Goal: Task Accomplishment & Management: Complete application form

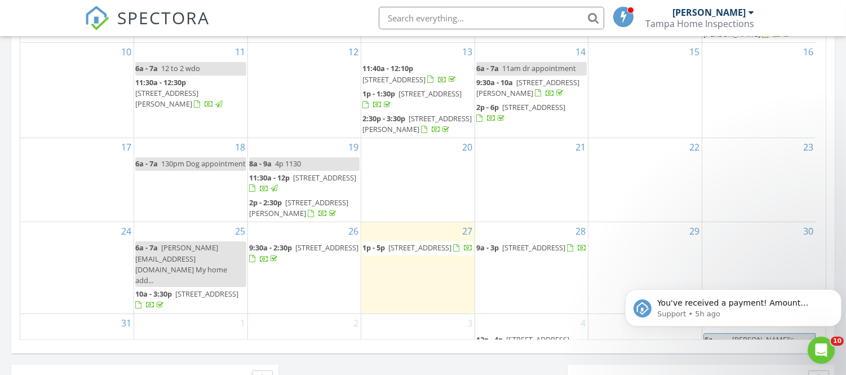
scroll to position [830, 0]
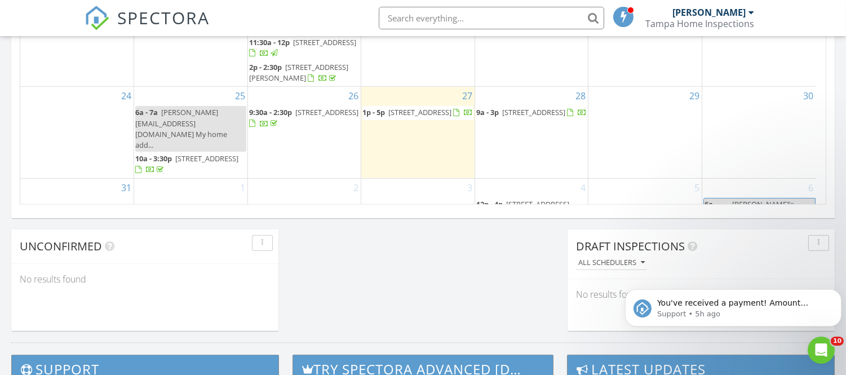
click at [624, 109] on div "29" at bounding box center [644, 132] width 113 height 91
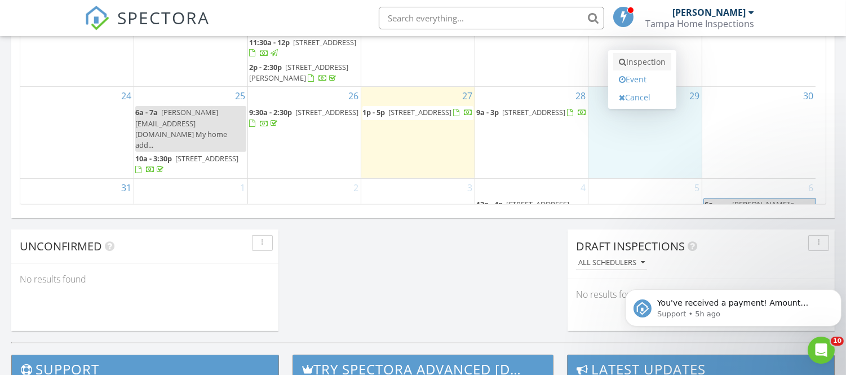
click at [657, 64] on link "Inspection" at bounding box center [642, 62] width 58 height 18
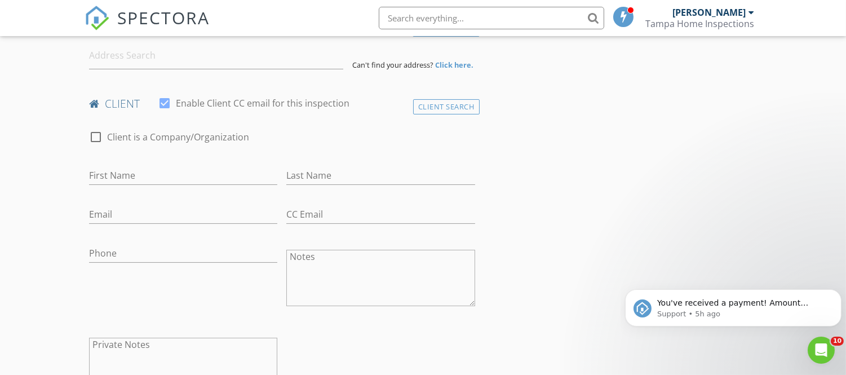
scroll to position [328, 0]
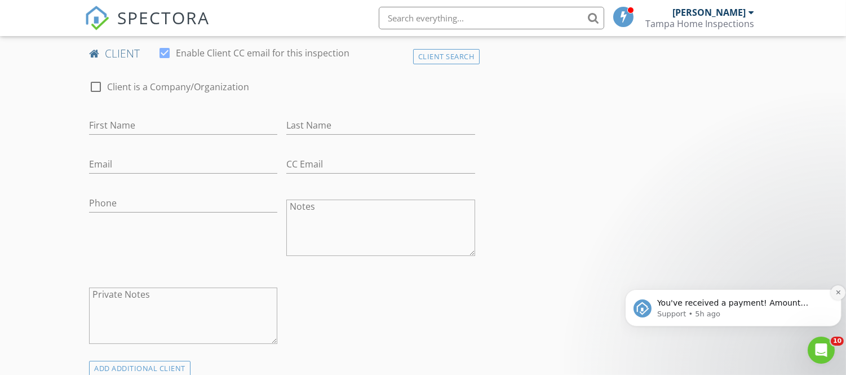
click at [838, 290] on icon "Dismiss notification" at bounding box center [838, 292] width 6 height 6
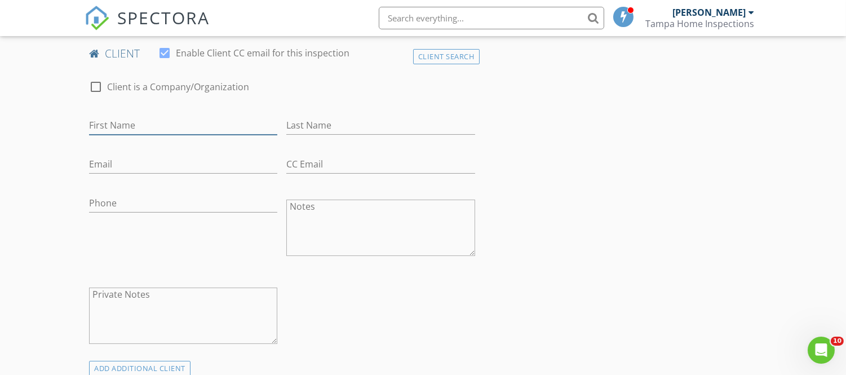
click at [148, 122] on input "First Name" at bounding box center [183, 125] width 188 height 19
click at [148, 124] on input "Ph" at bounding box center [183, 125] width 188 height 19
type input "Phi"
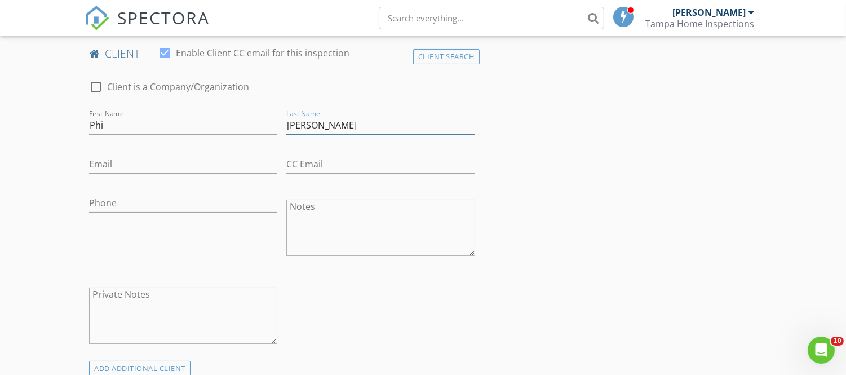
type input "Thach"
type input "phithach1@yahoo.com"
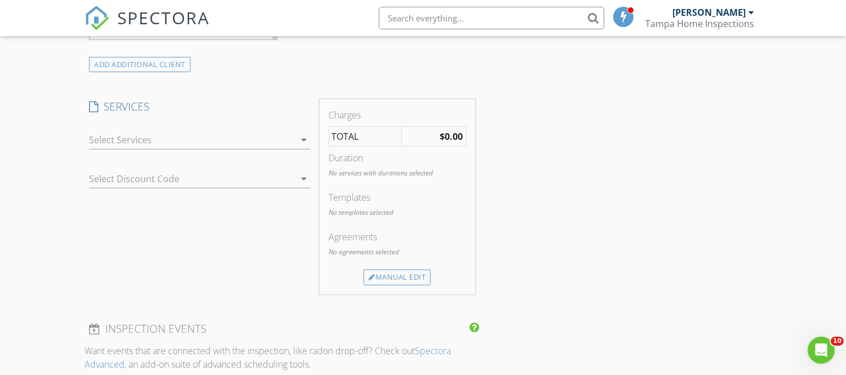
scroll to position [641, 0]
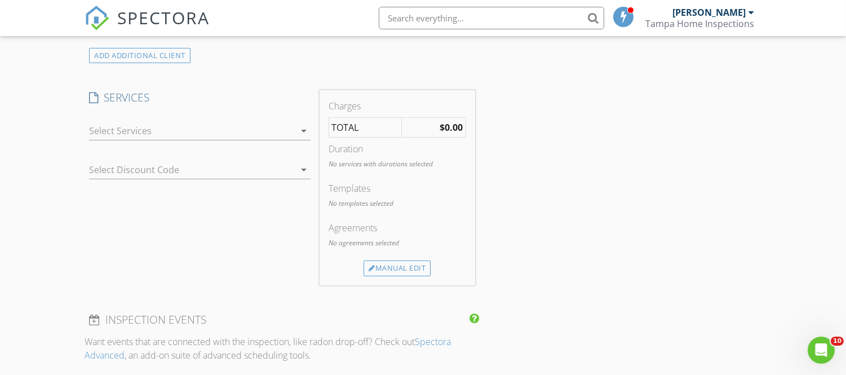
type input "267-474-8005"
click at [295, 130] on div "arrow_drop_down" at bounding box center [303, 131] width 16 height 14
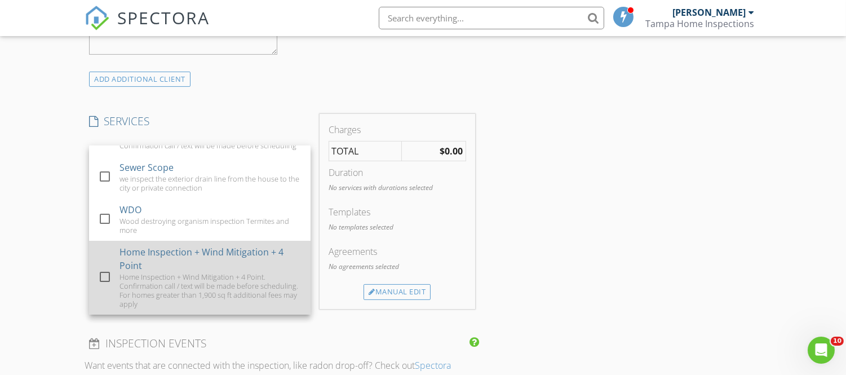
scroll to position [703, 0]
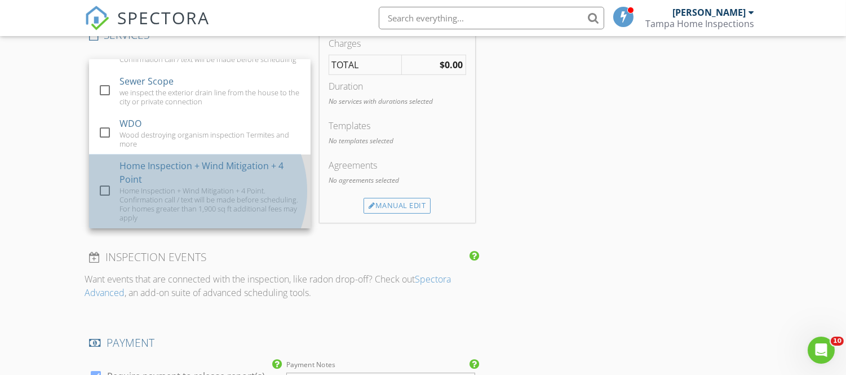
click at [179, 198] on div "Home Inspection + Wind Mitigation + 4 Point. Confirmation call / text will be m…" at bounding box center [210, 204] width 182 height 36
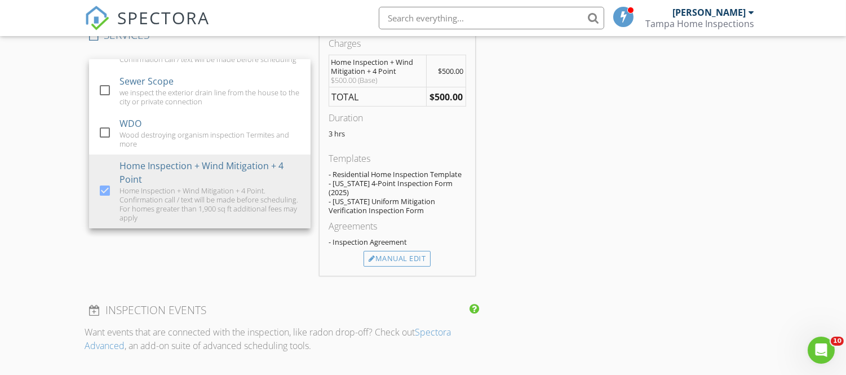
drag, startPoint x: 605, startPoint y: 154, endPoint x: 597, endPoint y: 159, distance: 9.4
click at [605, 156] on div "INSPECTOR(S) check_box John Sisto PRIMARY John Sisto arrow_drop_down check_box_…" at bounding box center [423, 262] width 677 height 1671
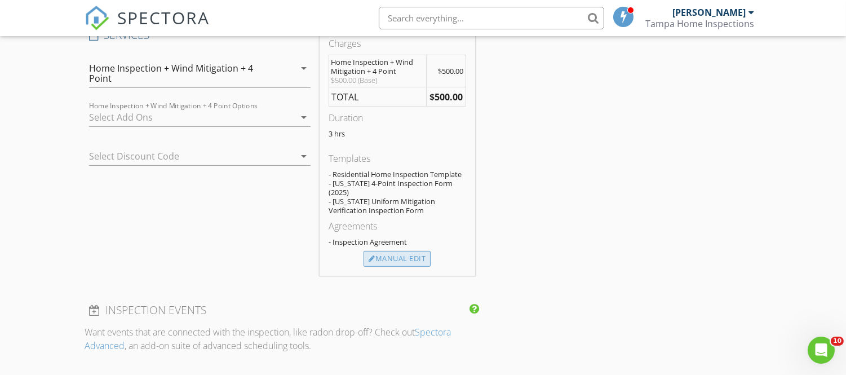
click at [403, 251] on div "Manual Edit" at bounding box center [397, 259] width 67 height 16
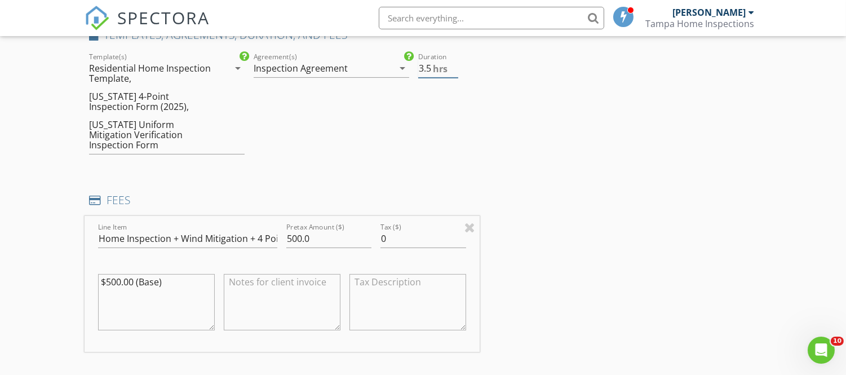
type input "3.5"
click at [454, 64] on input "3.5" at bounding box center [438, 68] width 40 height 19
click at [295, 229] on input "500.0" at bounding box center [328, 238] width 85 height 19
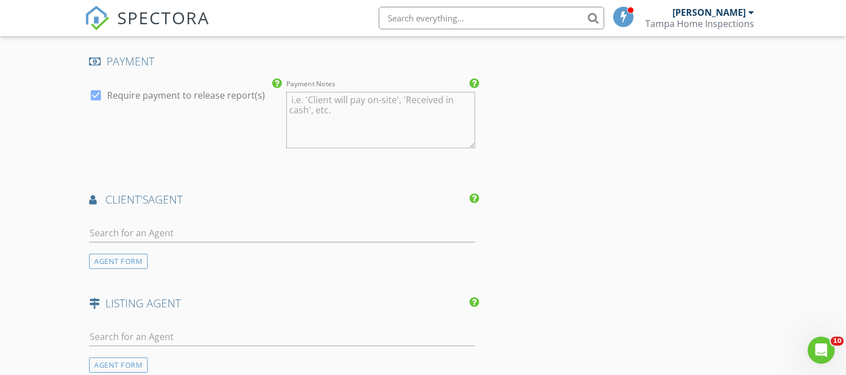
scroll to position [1267, 0]
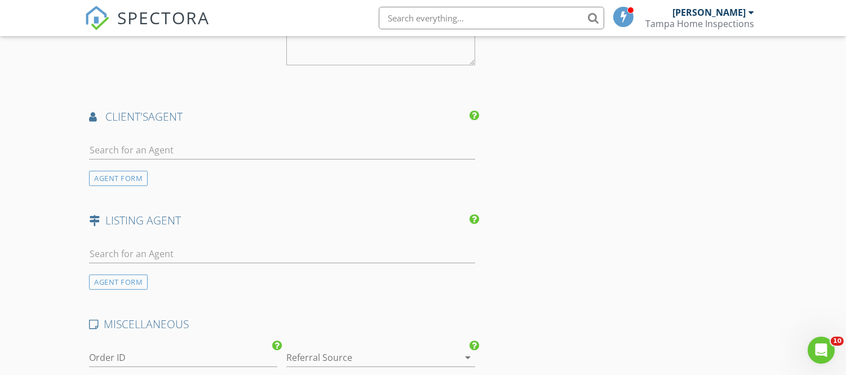
type input "550.0"
click at [153, 141] on input "text" at bounding box center [282, 150] width 386 height 19
type input "e"
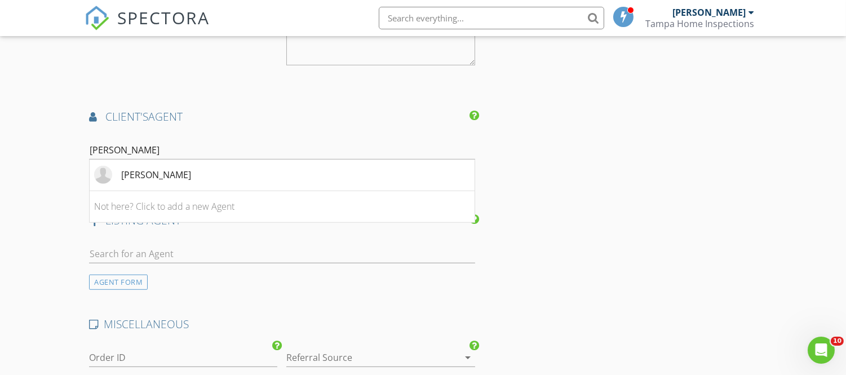
click at [111, 141] on input "tran" at bounding box center [282, 150] width 386 height 19
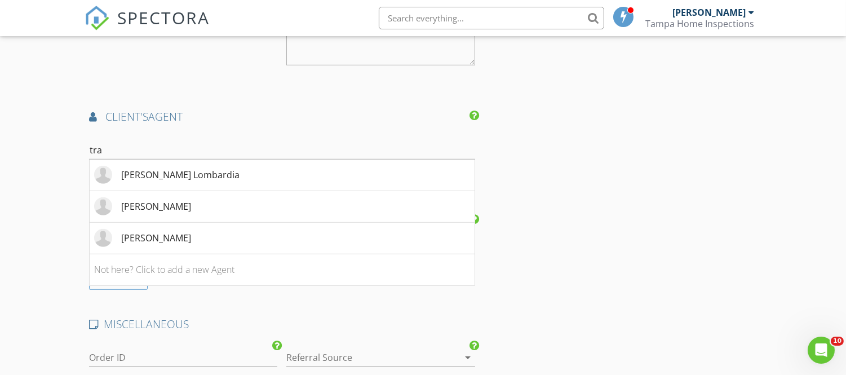
click at [215, 145] on input "tra" at bounding box center [282, 150] width 386 height 19
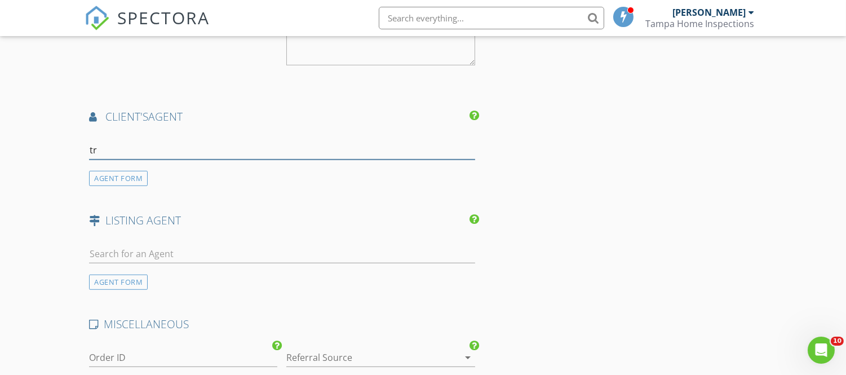
type input "t"
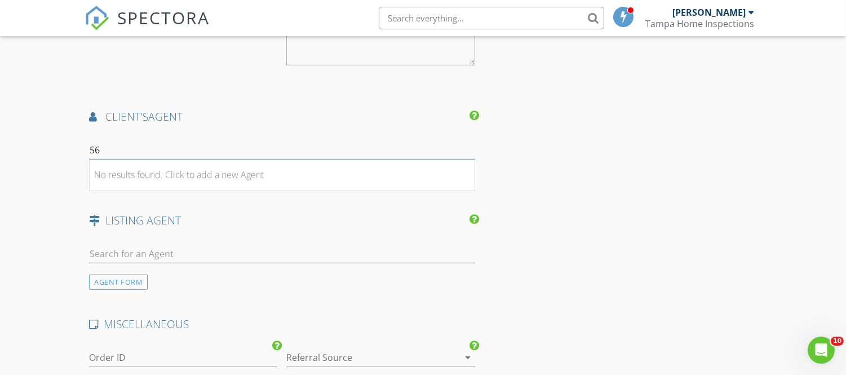
type input "5"
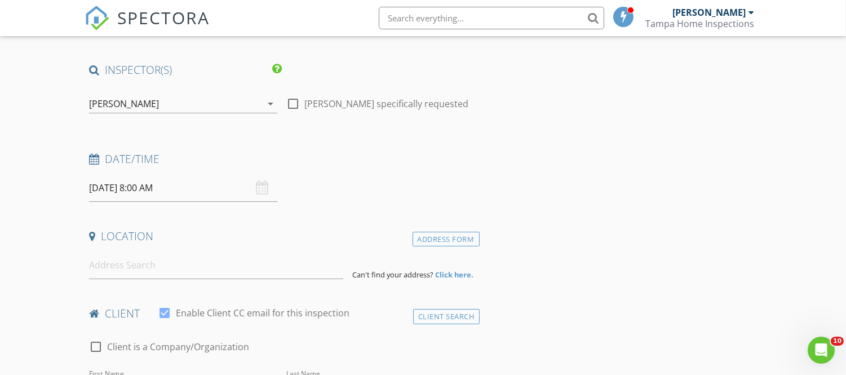
scroll to position [140, 0]
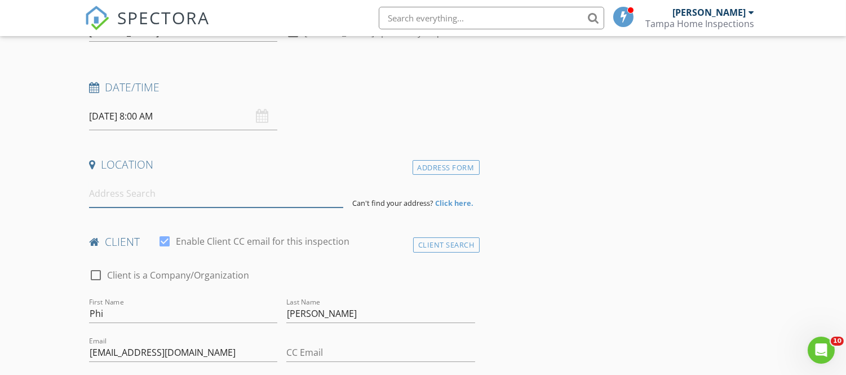
click at [121, 194] on input at bounding box center [216, 194] width 254 height 28
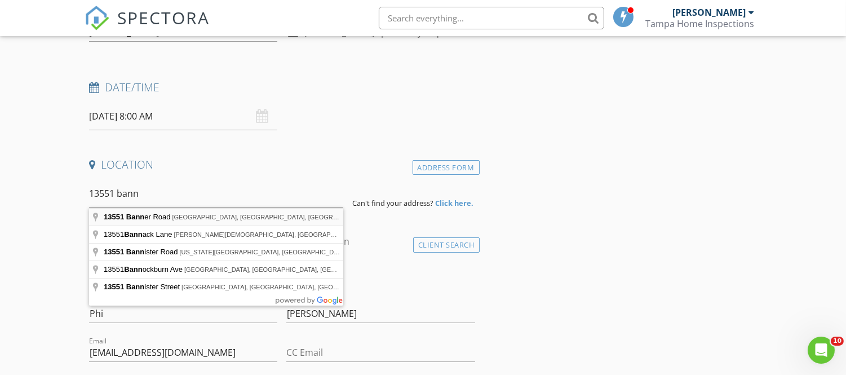
type input "13551 Banner Road, Spring Hill, FL, USA"
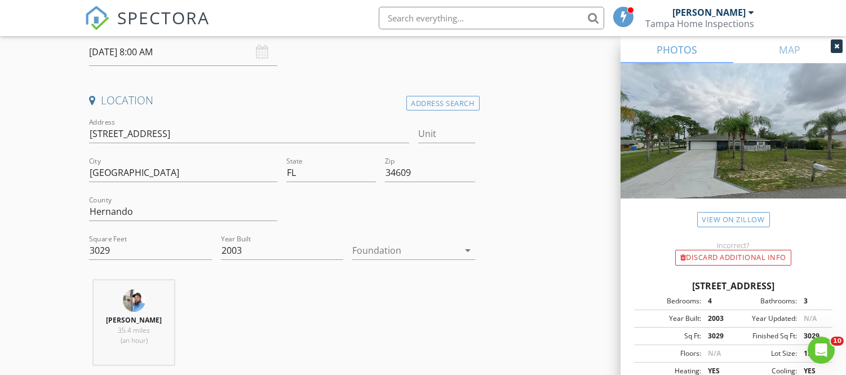
scroll to position [203, 0]
click at [443, 240] on div "Foundation arrow_drop_down" at bounding box center [413, 254] width 122 height 37
click at [444, 252] on div at bounding box center [405, 251] width 107 height 18
click at [389, 313] on div "Slab" at bounding box center [413, 310] width 105 height 14
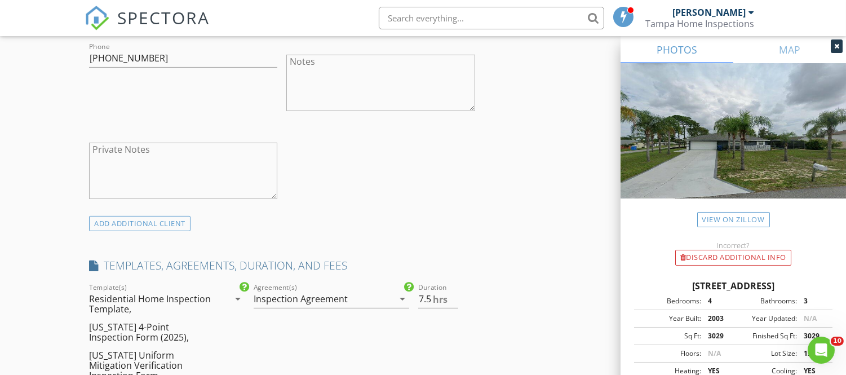
scroll to position [892, 0]
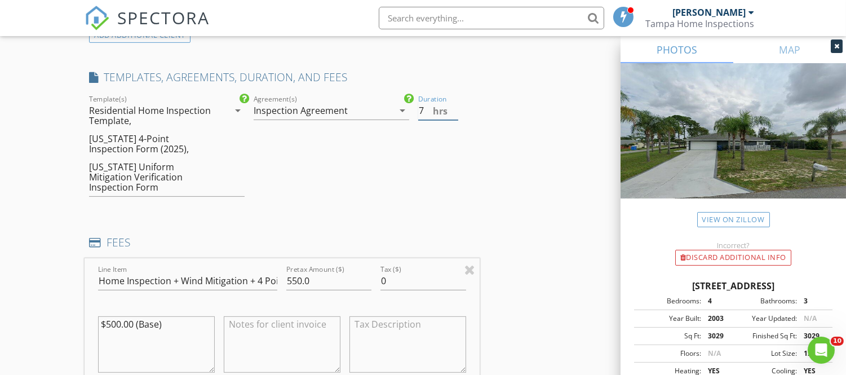
click at [454, 113] on input "7" at bounding box center [438, 110] width 40 height 19
click at [454, 113] on input "6.5" at bounding box center [438, 110] width 40 height 19
click at [454, 113] on input "6" at bounding box center [438, 110] width 40 height 19
click at [454, 113] on input "5.5" at bounding box center [438, 110] width 40 height 19
click at [454, 113] on input "5" at bounding box center [438, 110] width 40 height 19
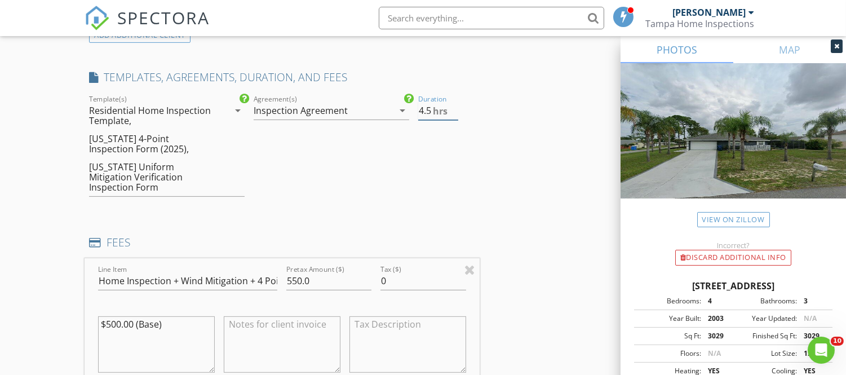
click at [454, 113] on input "4.5" at bounding box center [438, 110] width 40 height 19
click at [454, 113] on input "4" at bounding box center [438, 110] width 40 height 19
type input "3.5"
click at [454, 113] on input "3.5" at bounding box center [438, 110] width 40 height 19
click at [510, 131] on div "INSPECTOR(S) check_box John Sisto PRIMARY John Sisto arrow_drop_down check_box_…" at bounding box center [423, 263] width 677 height 2048
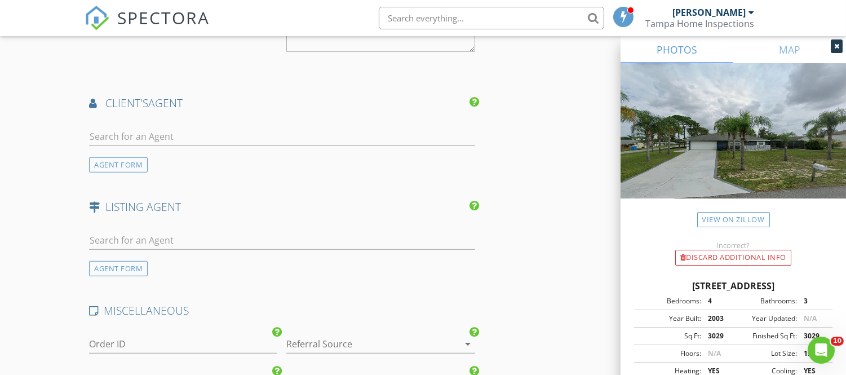
scroll to position [1445, 0]
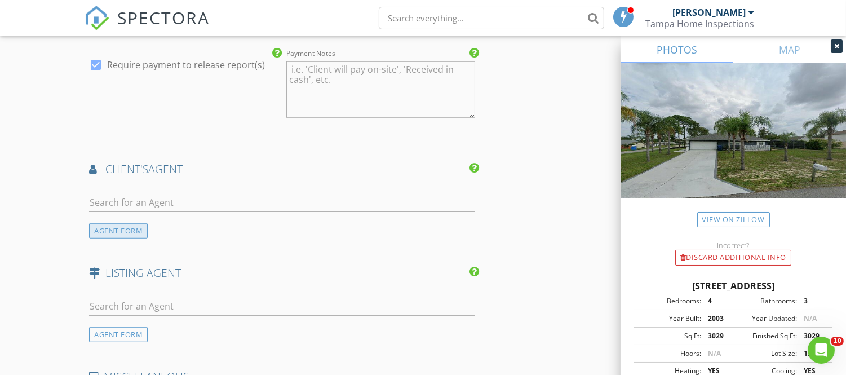
click at [124, 223] on div "AGENT FORM" at bounding box center [118, 230] width 59 height 15
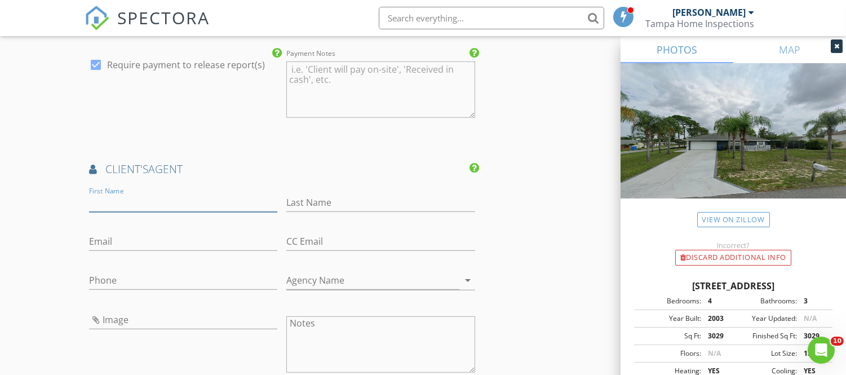
click at [125, 193] on input "First Name" at bounding box center [183, 202] width 188 height 19
type input "E"
type input "Nhi Emily"
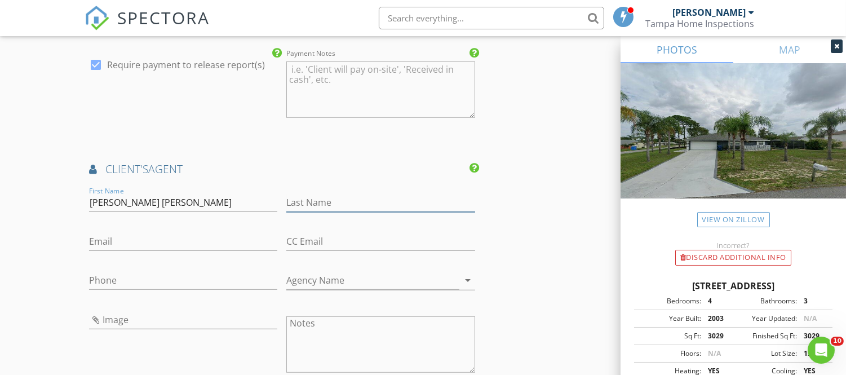
click at [305, 194] on input "Last Name" at bounding box center [380, 202] width 188 height 19
type input "Tran"
click at [179, 232] on input "Email" at bounding box center [183, 241] width 188 height 19
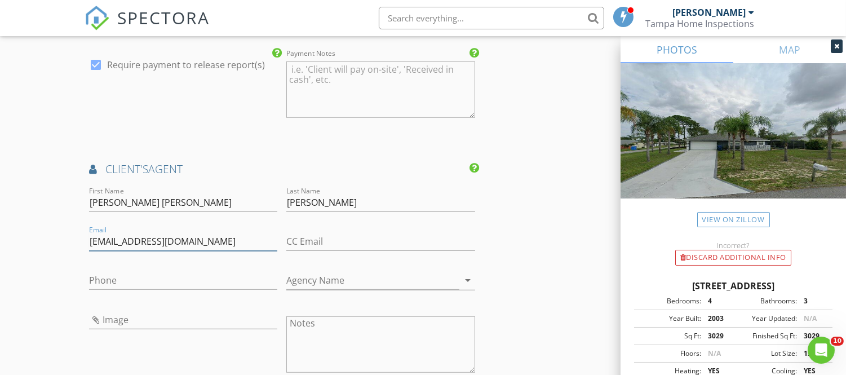
type input "emilynhi@yahoo.com"
click at [126, 275] on input "Phone" at bounding box center [183, 280] width 188 height 19
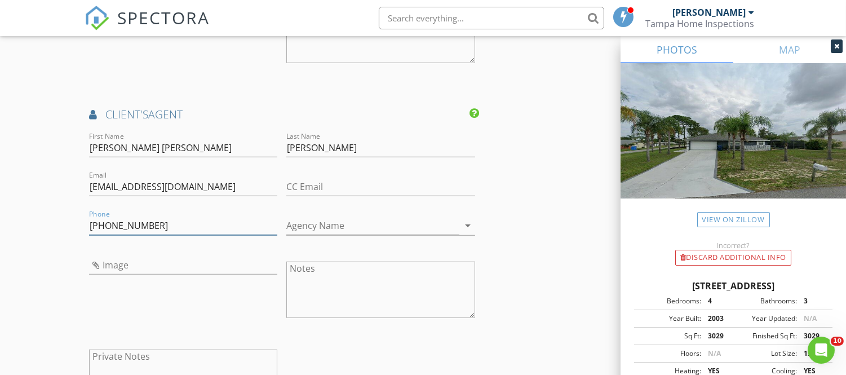
scroll to position [1570, 0]
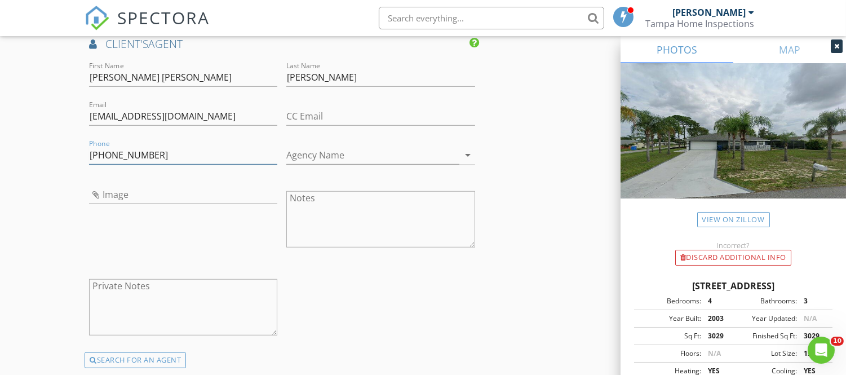
type input "562-236-7722"
click at [398, 149] on input "Agency Name" at bounding box center [372, 155] width 172 height 19
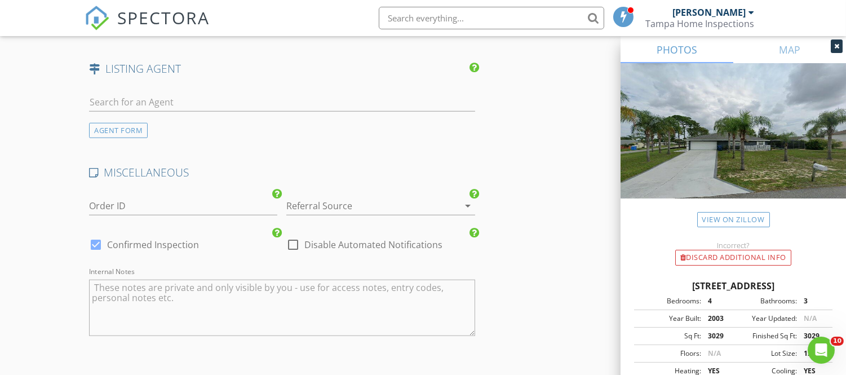
scroll to position [2009, 0]
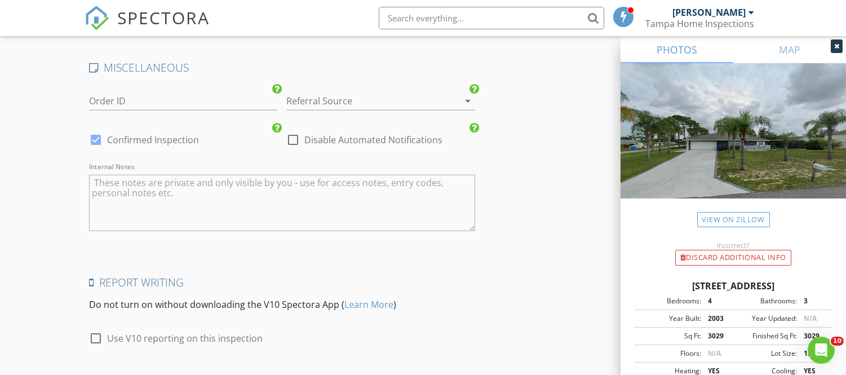
click at [453, 94] on div at bounding box center [453, 101] width 14 height 14
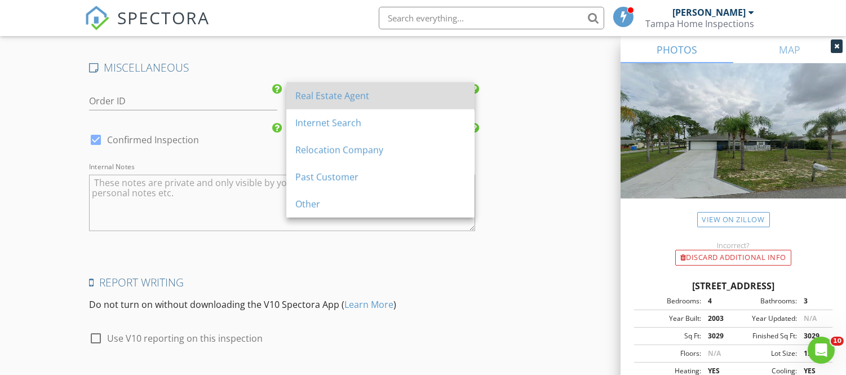
click at [371, 92] on div "Real Estate Agent" at bounding box center [380, 96] width 170 height 14
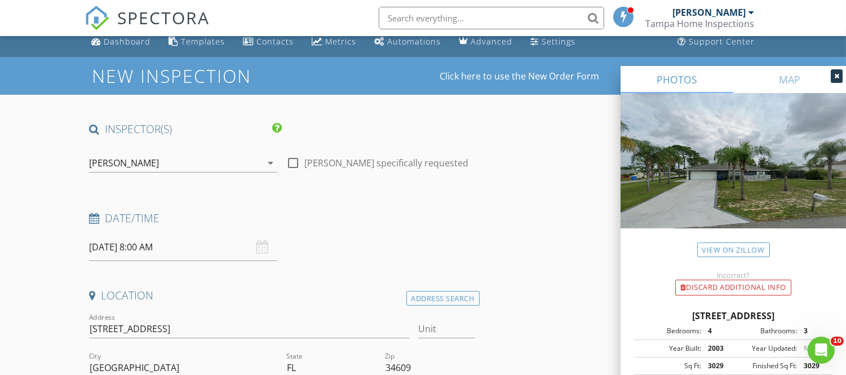
scroll to position [0, 0]
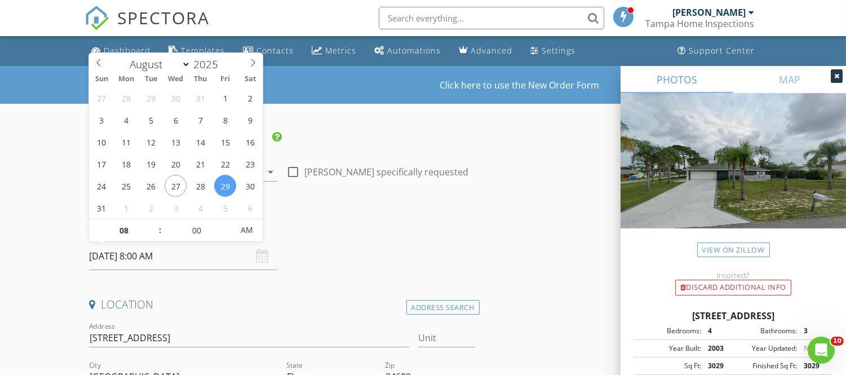
click at [126, 255] on input "08/29/2025 8:00 AM" at bounding box center [183, 256] width 188 height 28
type input "09"
type input "08/29/2025 9:00 AM"
click at [154, 221] on span at bounding box center [154, 224] width 8 height 11
type input "10"
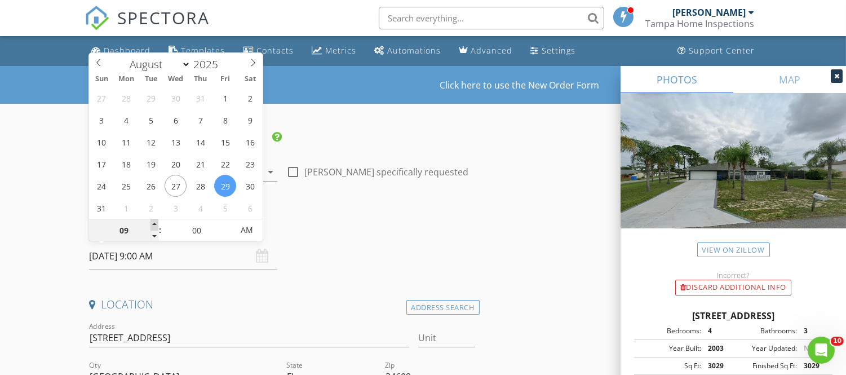
type input "08/29/2025 10:00 AM"
click at [154, 221] on span at bounding box center [154, 224] width 8 height 11
type input "11"
type input "08/29/2025 11:00 AM"
click at [154, 221] on span at bounding box center [154, 224] width 8 height 11
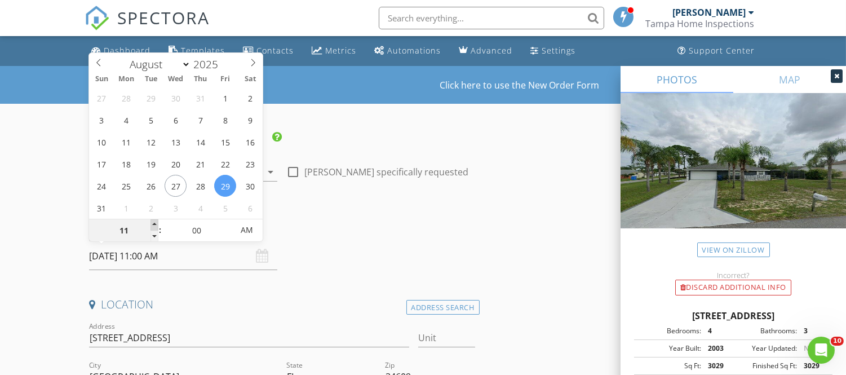
type input "12"
type input "08/29/2025 12:00 PM"
click at [154, 221] on span at bounding box center [154, 224] width 8 height 11
click at [378, 256] on div "Date/Time 08/29/2025 12:00 PM" at bounding box center [282, 245] width 395 height 50
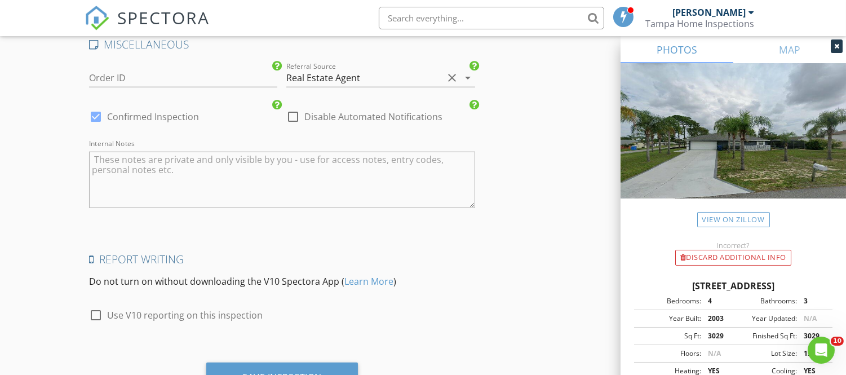
scroll to position [2076, 0]
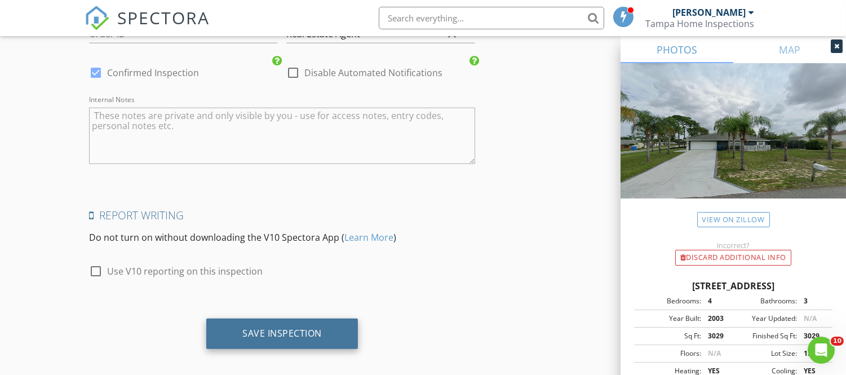
click at [258, 327] on div "Save Inspection" at bounding box center [281, 332] width 79 height 11
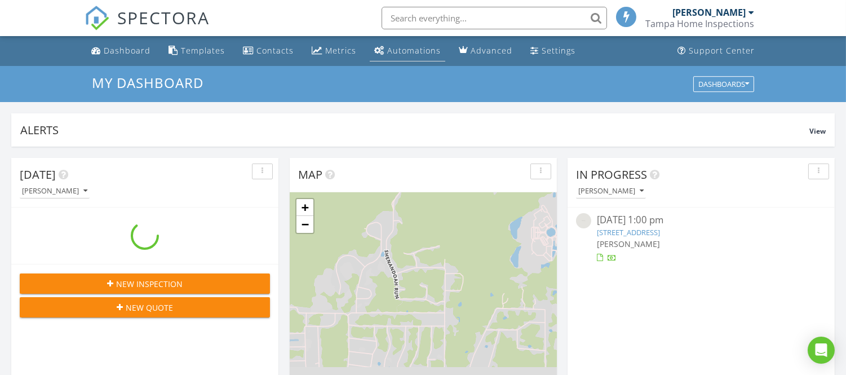
scroll to position [1045, 866]
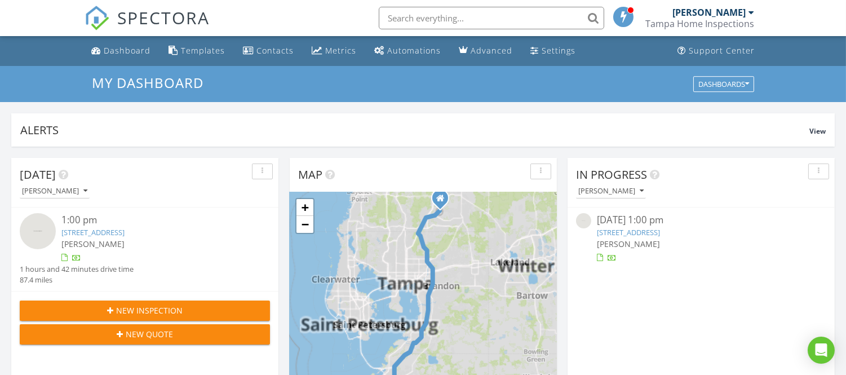
click at [454, 12] on input "text" at bounding box center [491, 18] width 225 height 23
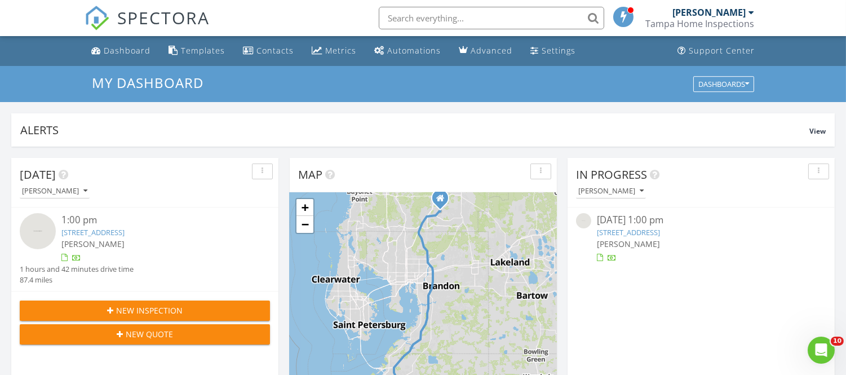
scroll to position [0, 0]
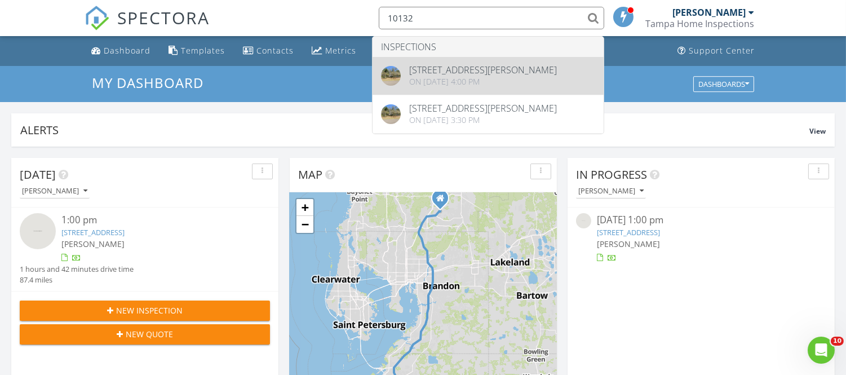
type input "10132"
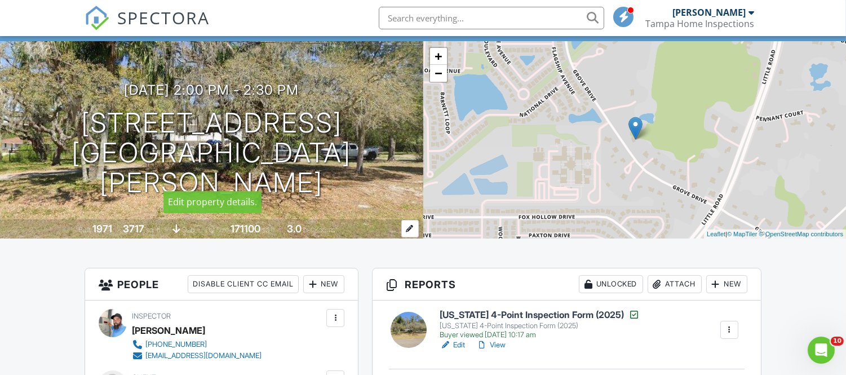
scroll to position [250, 0]
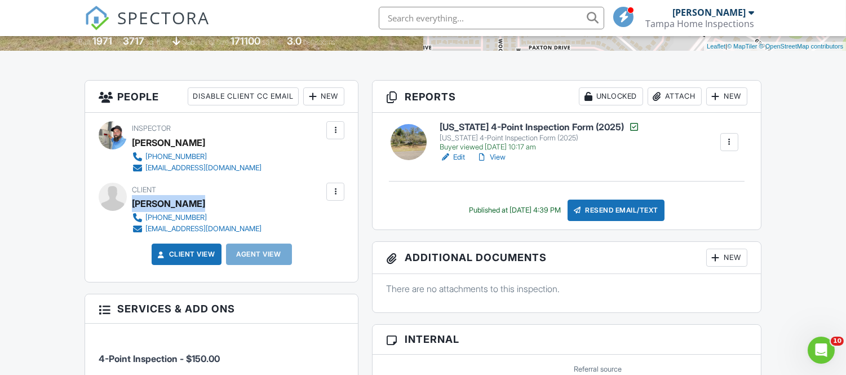
drag, startPoint x: 132, startPoint y: 203, endPoint x: 196, endPoint y: 204, distance: 63.7
click at [196, 204] on div "Tran Doyscher" at bounding box center [201, 203] width 139 height 17
copy div "Tran Doyscher"
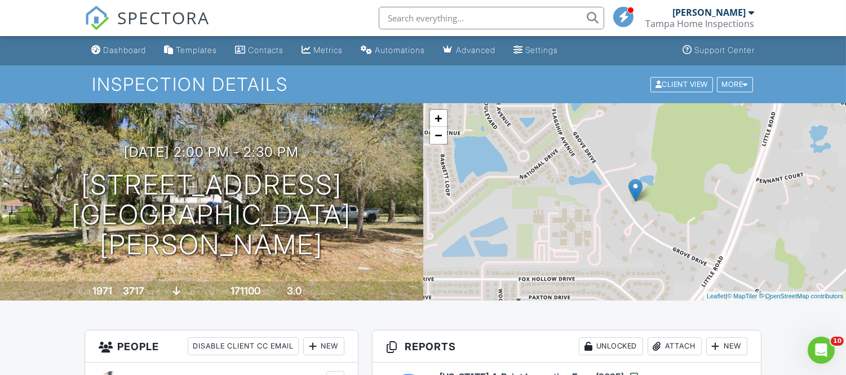
scroll to position [0, 0]
click at [443, 15] on input "text" at bounding box center [491, 18] width 225 height 23
paste input "Tran Doyscher"
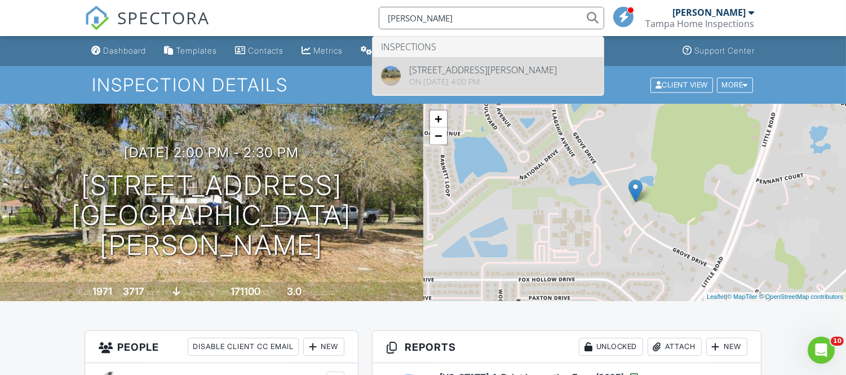
type input "Tran Doyscher"
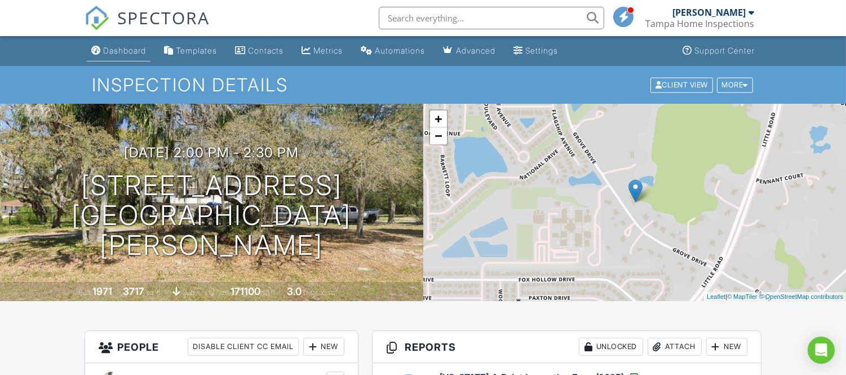
click at [122, 48] on div "Dashboard" at bounding box center [124, 51] width 43 height 10
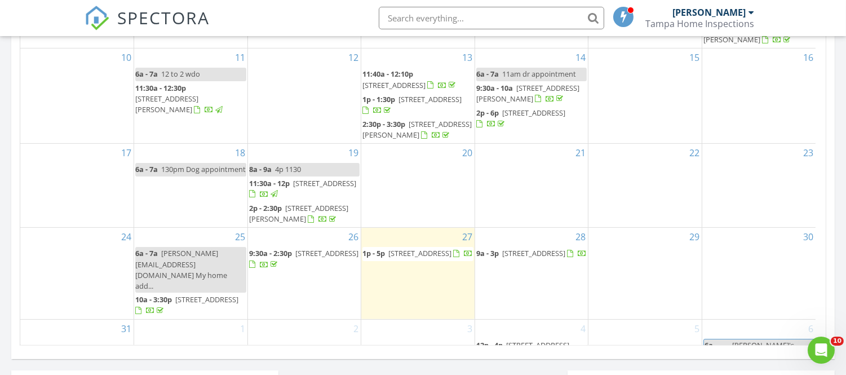
scroll to position [564, 0]
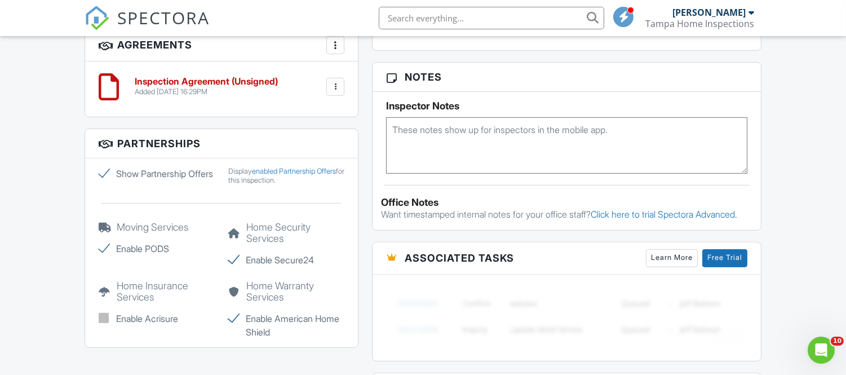
scroll to position [814, 0]
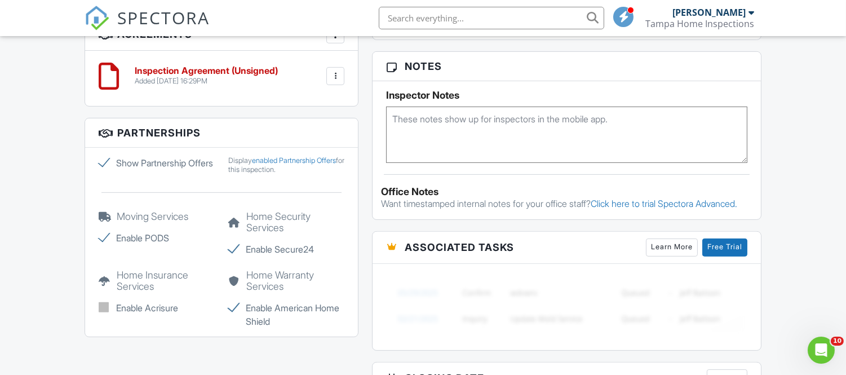
click at [416, 124] on textarea at bounding box center [566, 135] width 361 height 56
type textarea "code 6041"
click at [654, 182] on div "Office Notes Want timestamped internal notes for your office staff? Click here …" at bounding box center [567, 192] width 388 height 36
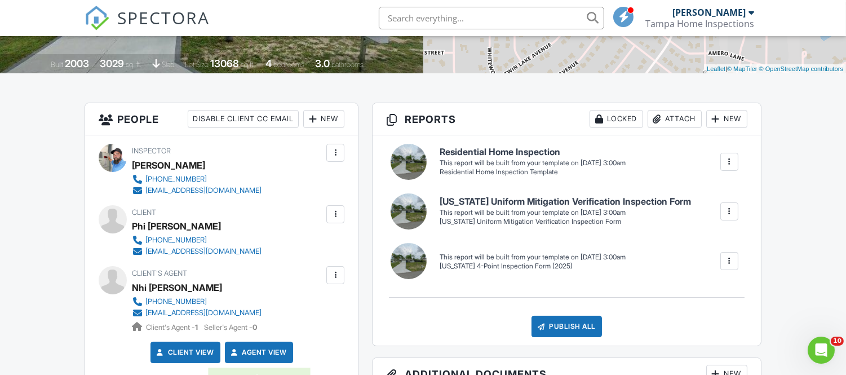
scroll to position [0, 0]
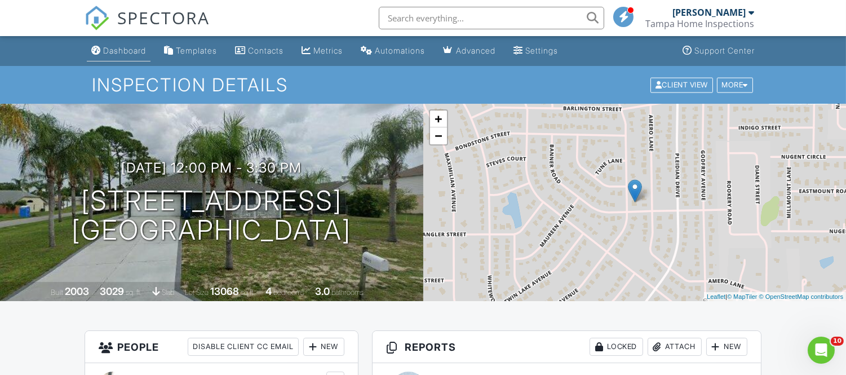
click at [110, 52] on div "Dashboard" at bounding box center [124, 51] width 43 height 10
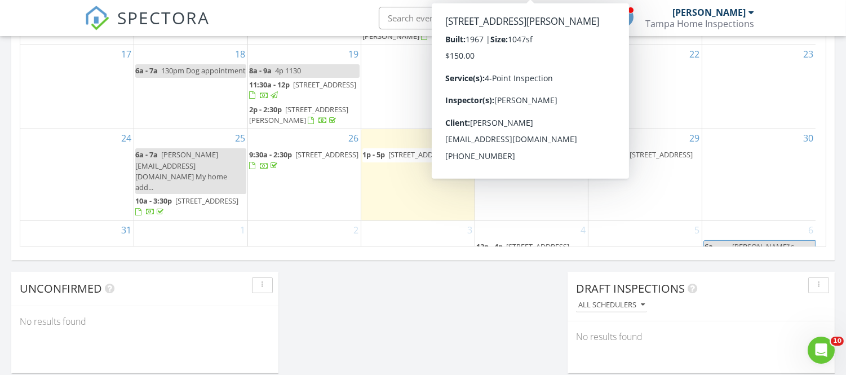
scroll to position [689, 0]
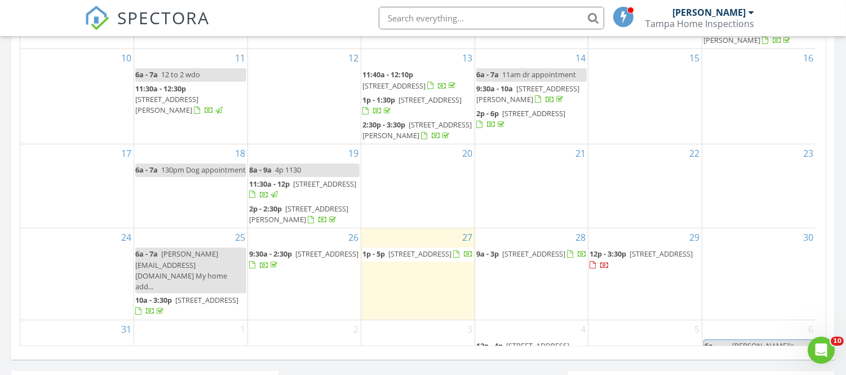
click at [396, 249] on span "[STREET_ADDRESS]" at bounding box center [419, 254] width 63 height 10
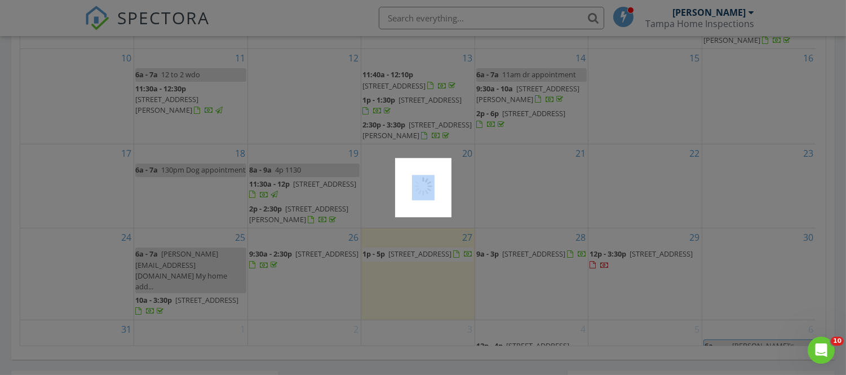
click at [396, 246] on div at bounding box center [423, 187] width 846 height 375
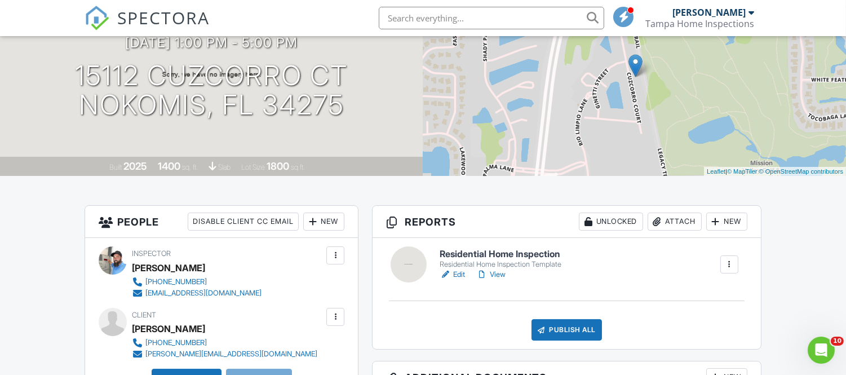
click at [458, 273] on link "Edit" at bounding box center [452, 274] width 25 height 11
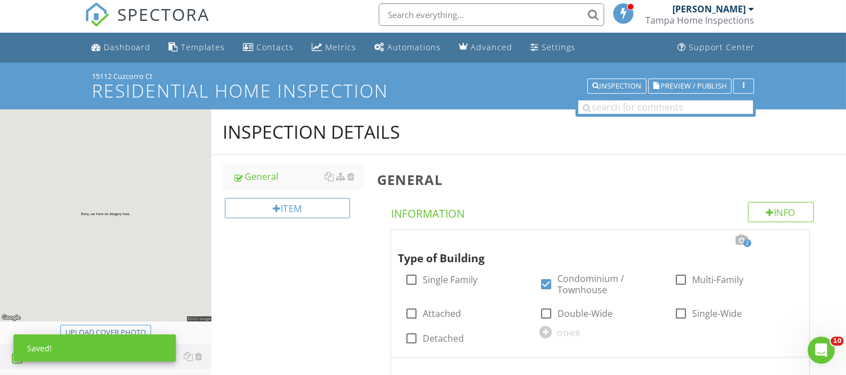
scroll to position [188, 0]
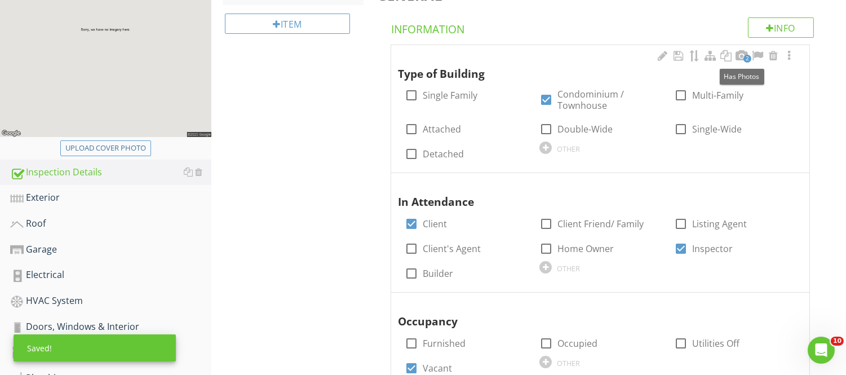
click at [745, 61] on span "2" at bounding box center [747, 59] width 8 height 8
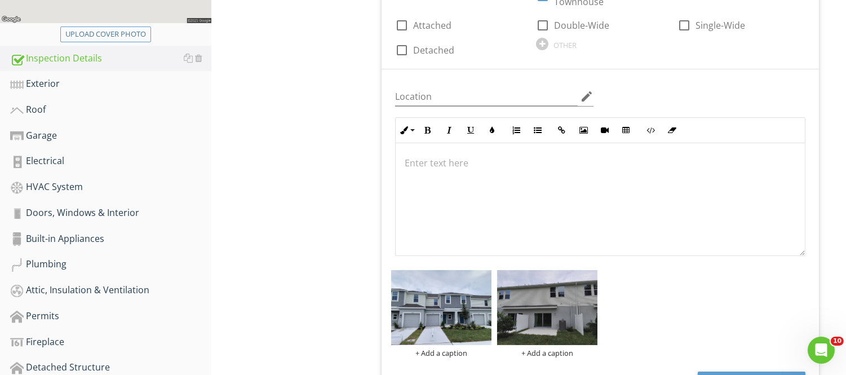
scroll to position [63, 0]
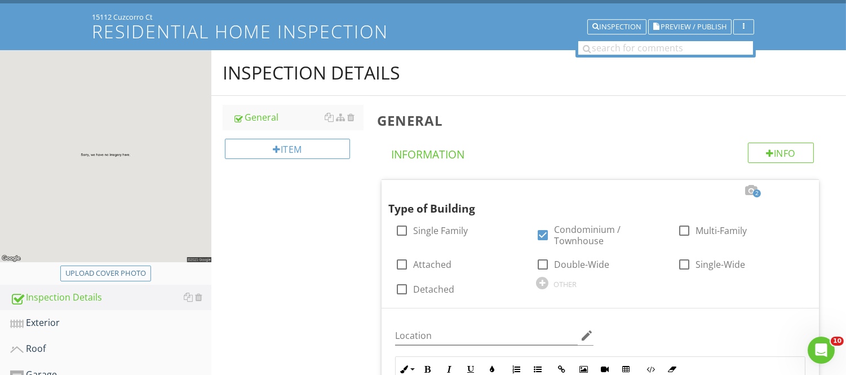
click at [134, 277] on div "Upload cover photo" at bounding box center [105, 273] width 81 height 11
type input "C:\fakepath\photo (2).jpg"
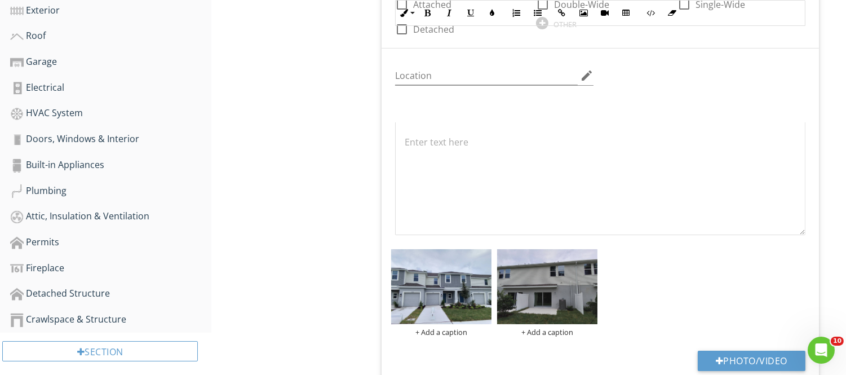
scroll to position [452, 0]
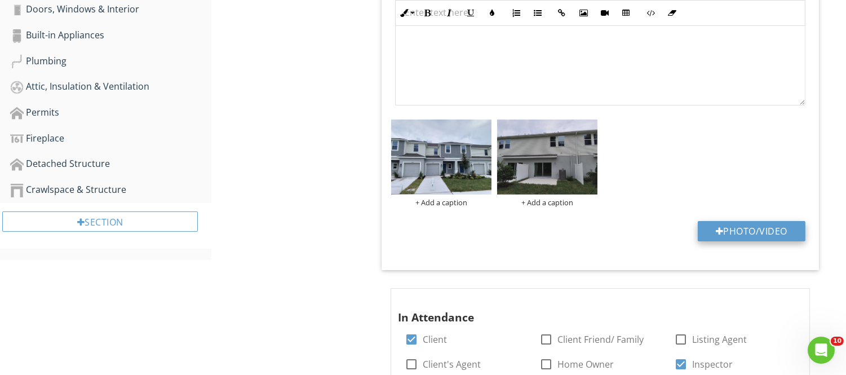
click at [724, 226] on button "Photo/Video" at bounding box center [752, 231] width 108 height 20
